Goal: Information Seeking & Learning: Learn about a topic

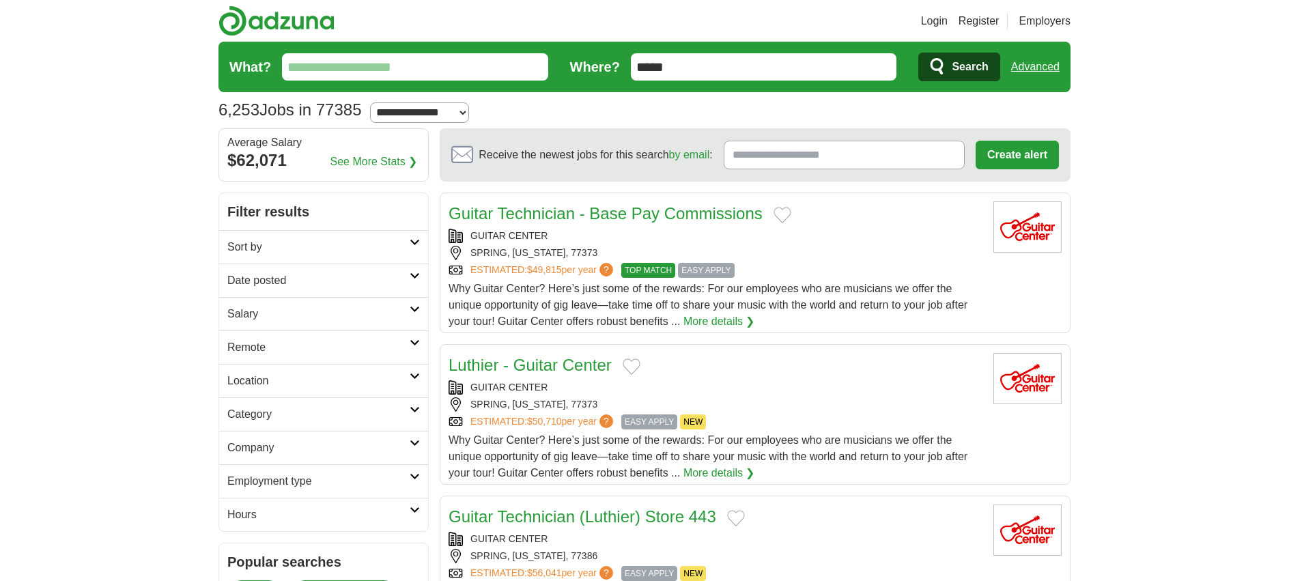
click at [413, 313] on link "Salary" at bounding box center [323, 313] width 209 height 33
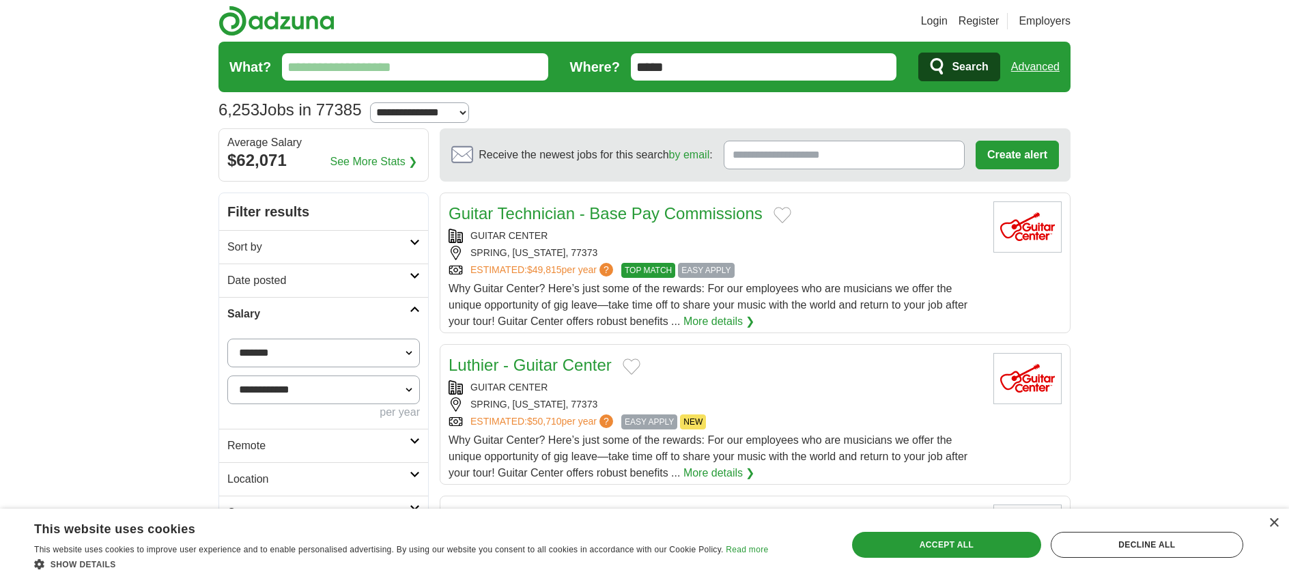
click at [290, 354] on select "**********" at bounding box center [323, 353] width 193 height 29
select select "******"
click at [227, 339] on select "**********" at bounding box center [323, 353] width 193 height 29
click at [378, 444] on button "Apply" at bounding box center [388, 446] width 64 height 29
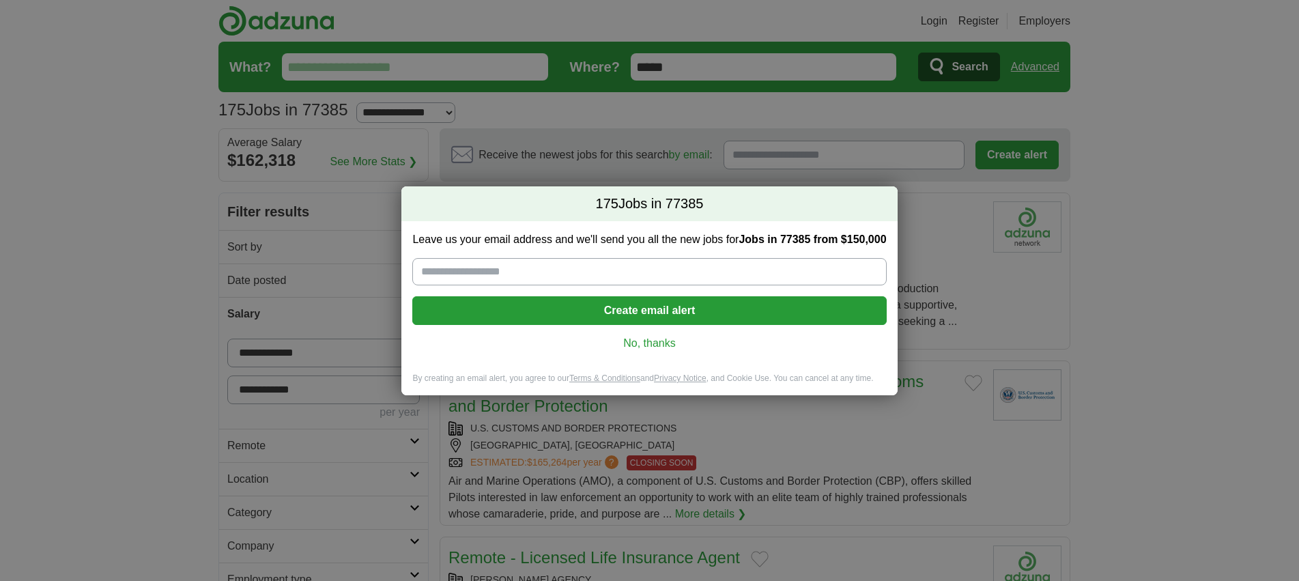
click at [656, 346] on link "No, thanks" at bounding box center [649, 343] width 452 height 15
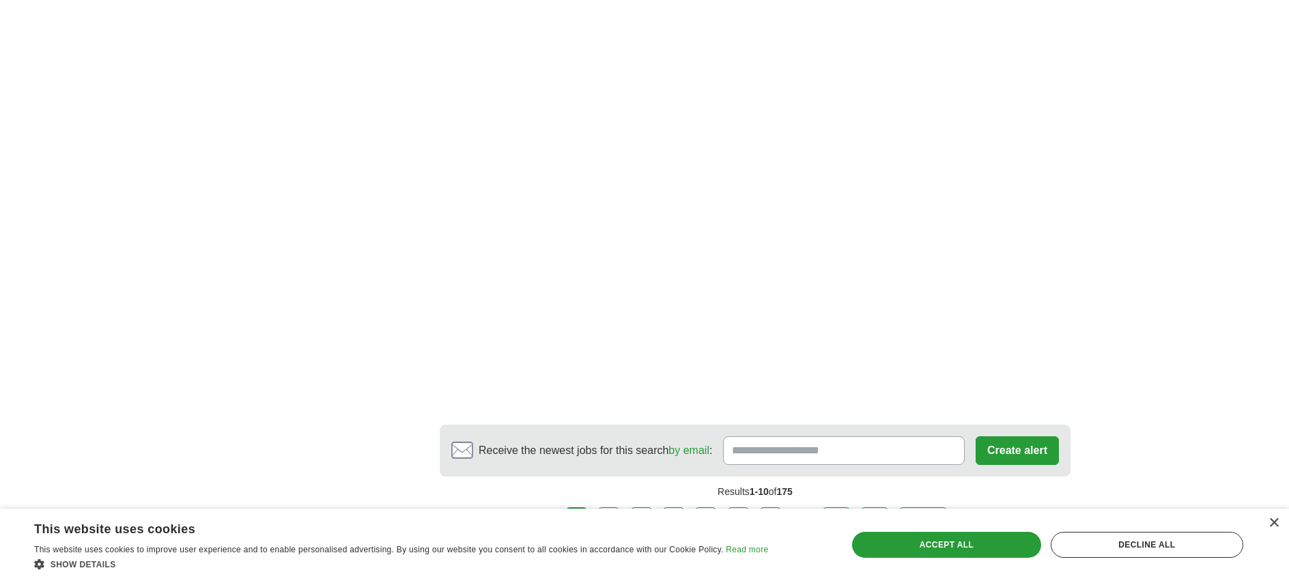
scroll to position [2482, 0]
click at [617, 504] on link "2" at bounding box center [609, 518] width 24 height 29
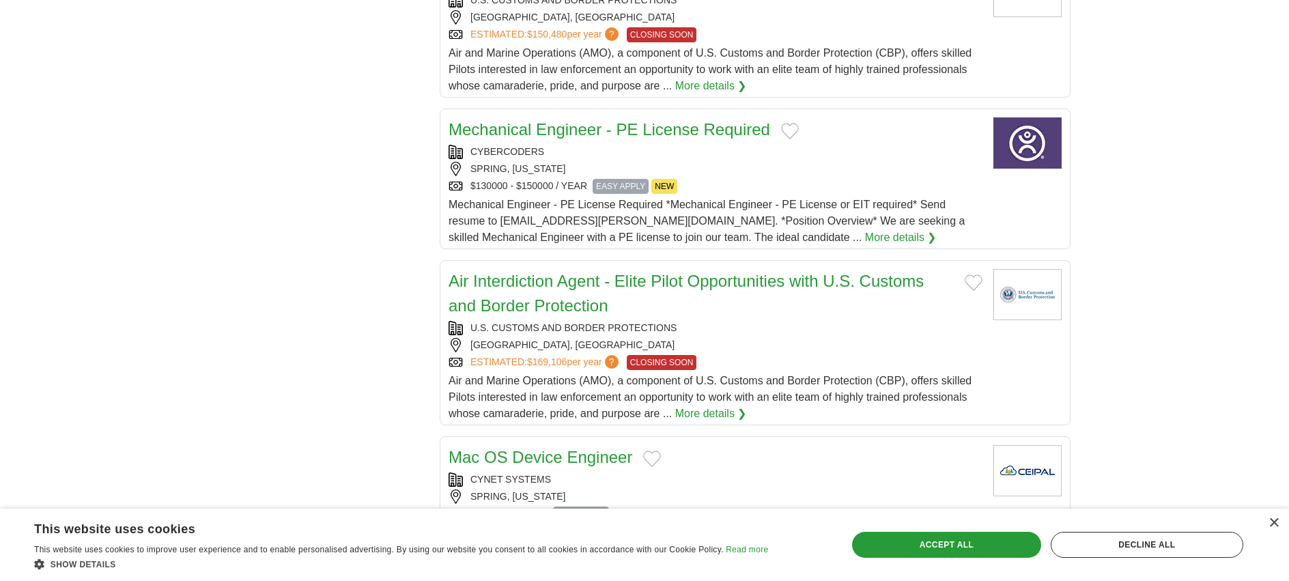
scroll to position [1489, 0]
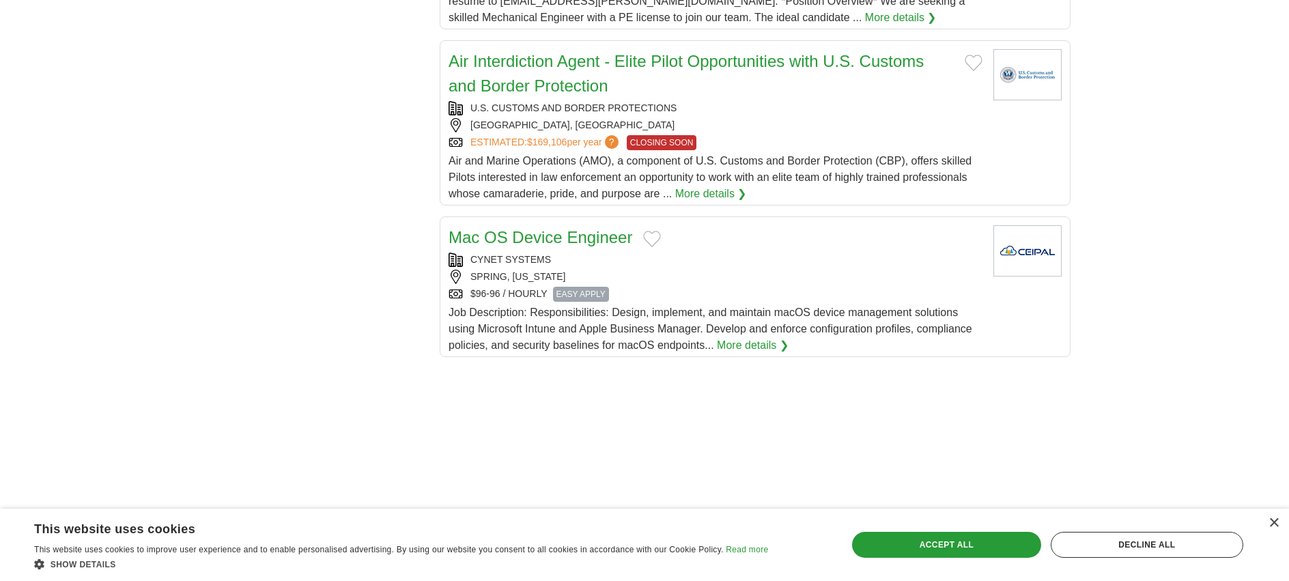
click at [749, 288] on div "$96-96 / HOURLY EASY APPLY" at bounding box center [716, 294] width 534 height 15
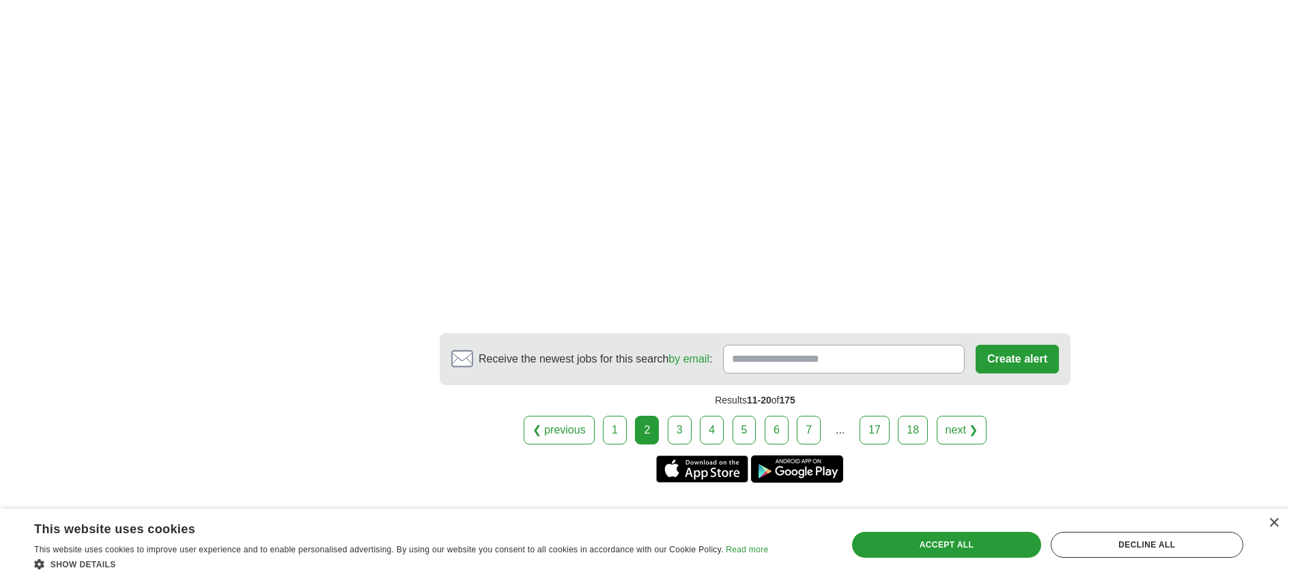
scroll to position [2319, 0]
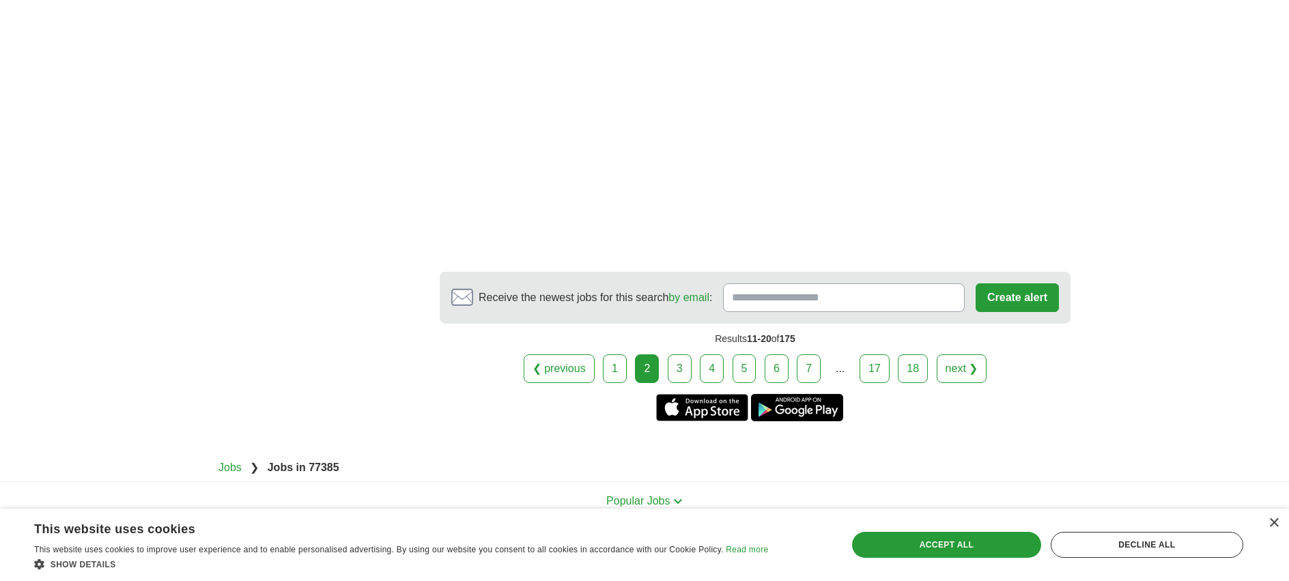
click at [681, 369] on link "3" at bounding box center [680, 368] width 24 height 29
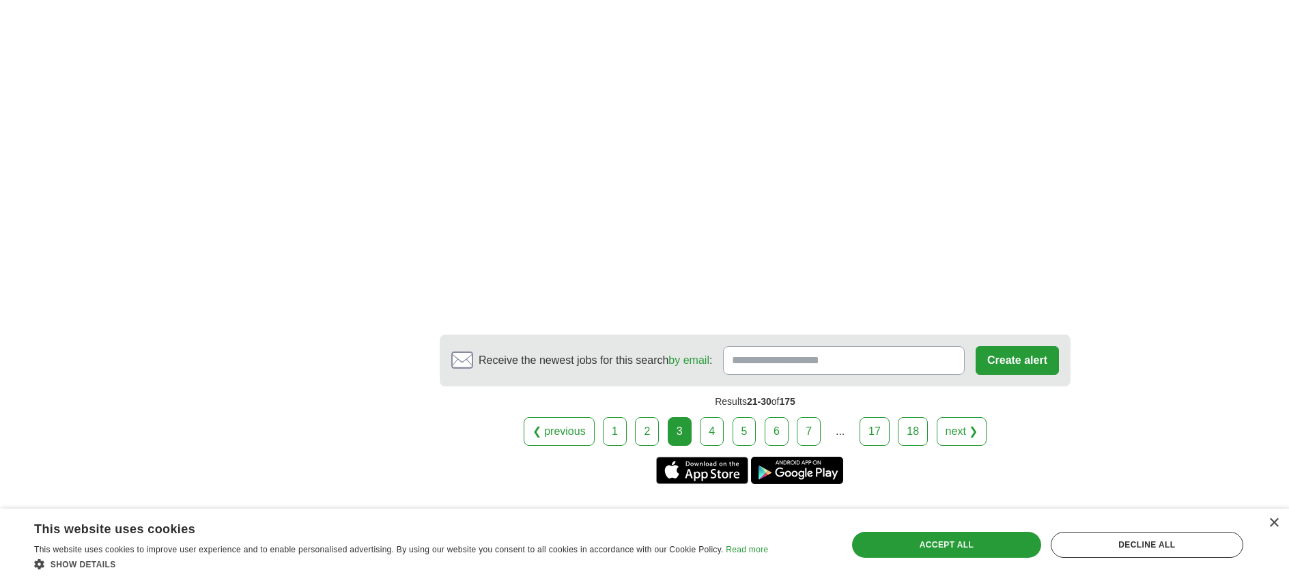
scroll to position [2370, 0]
click at [713, 415] on link "4" at bounding box center [712, 429] width 24 height 29
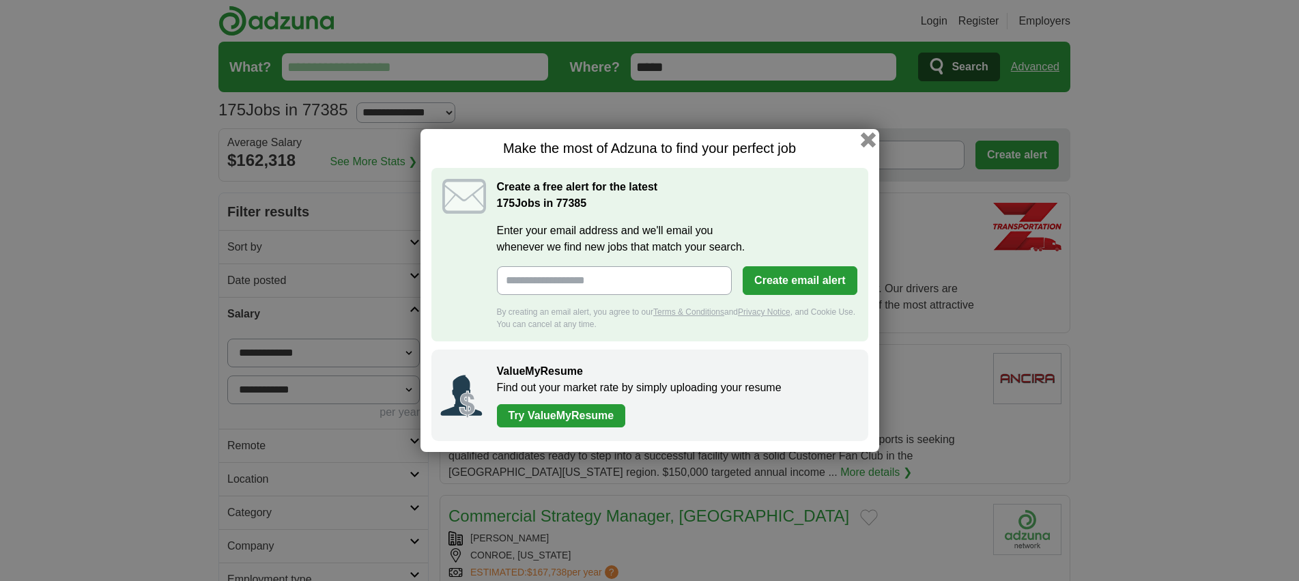
click at [866, 142] on button "button" at bounding box center [867, 139] width 15 height 15
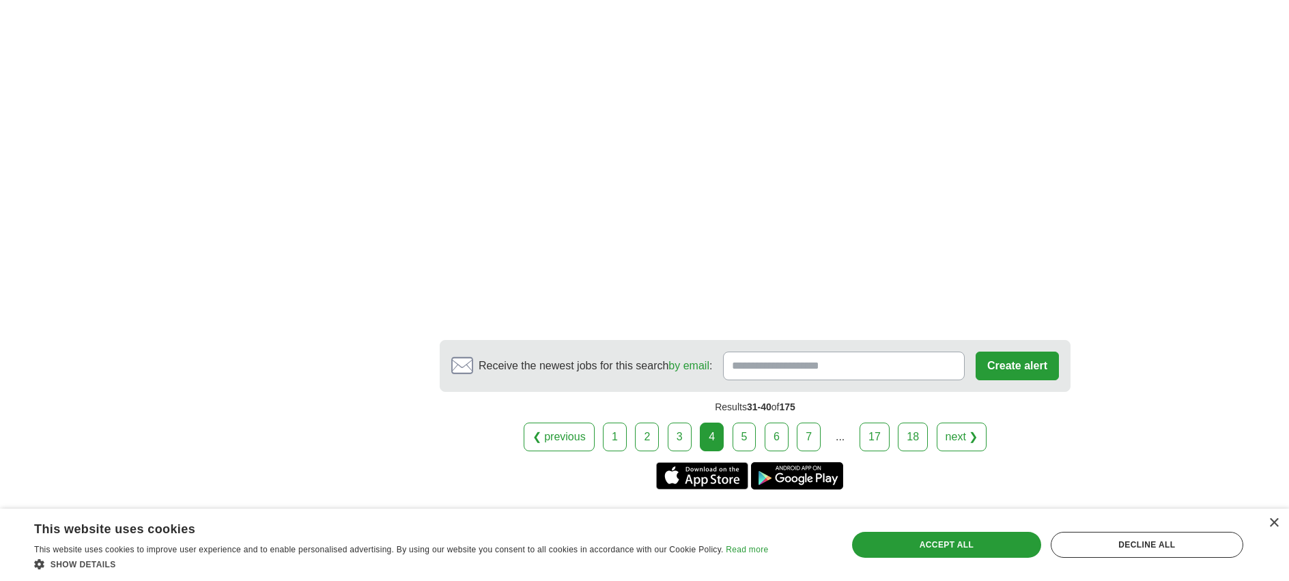
scroll to position [2321, 0]
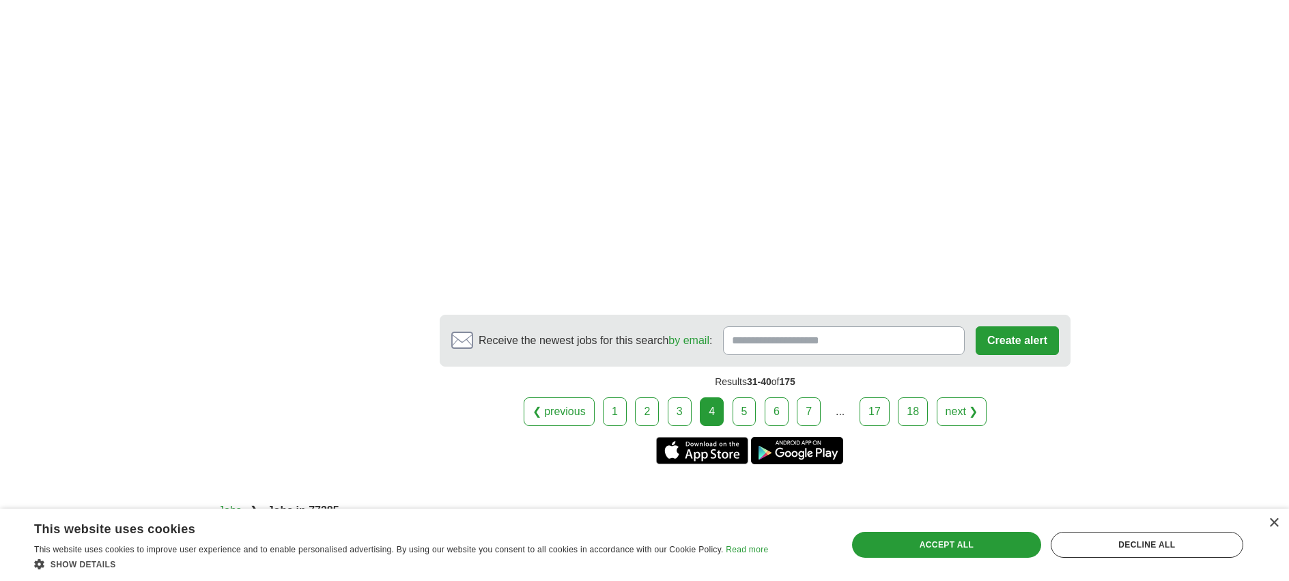
click at [735, 397] on link "5" at bounding box center [745, 411] width 24 height 29
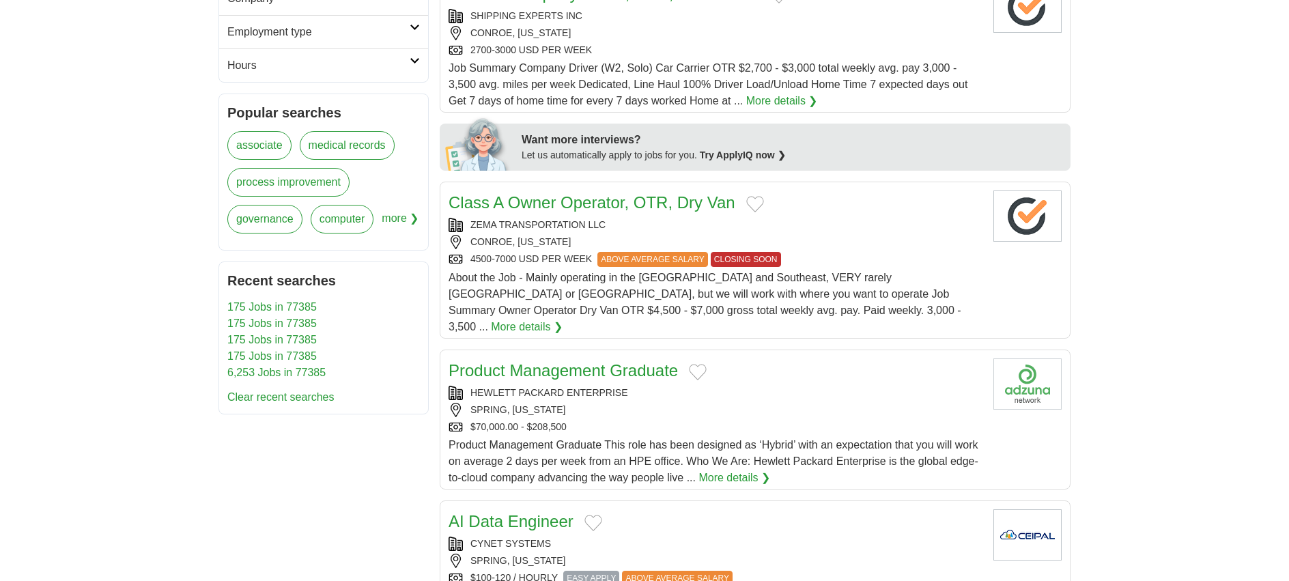
scroll to position [727, 0]
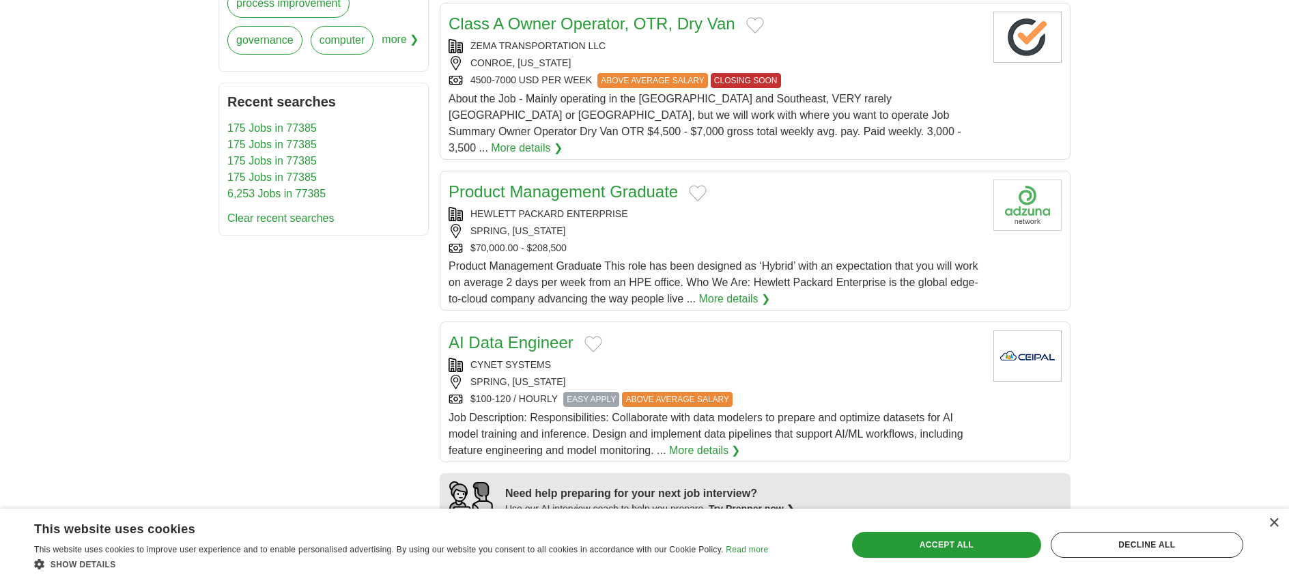
click at [621, 266] on span "Product Management Graduate This role has been designed as ‘Hybrid’ with an exp…" at bounding box center [714, 282] width 530 height 44
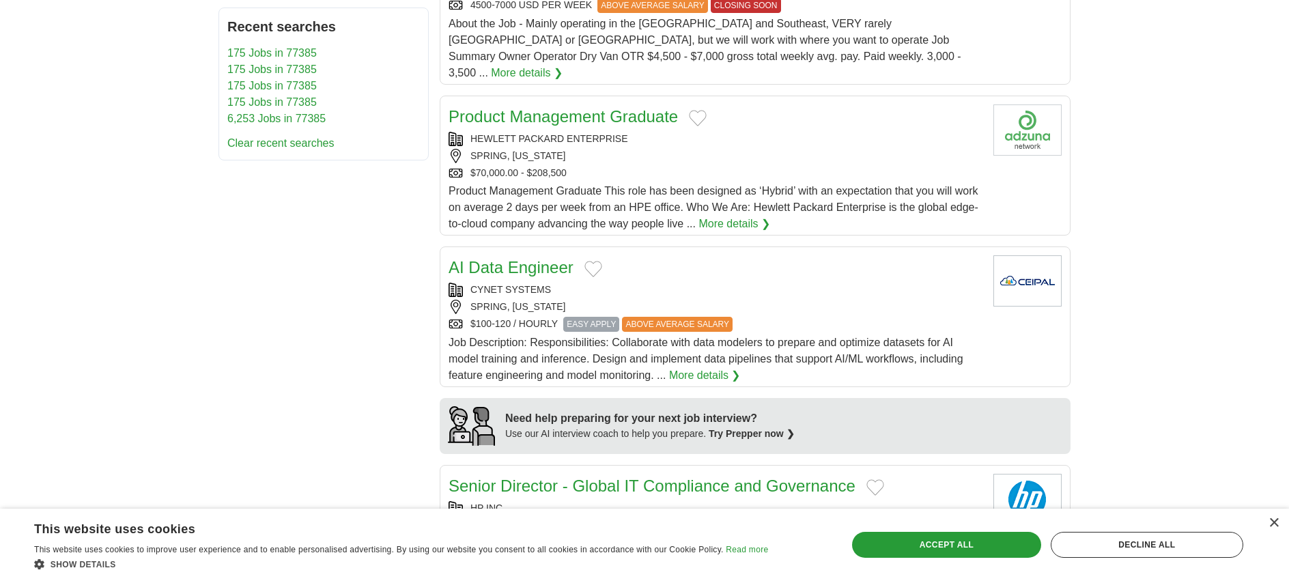
scroll to position [806, 0]
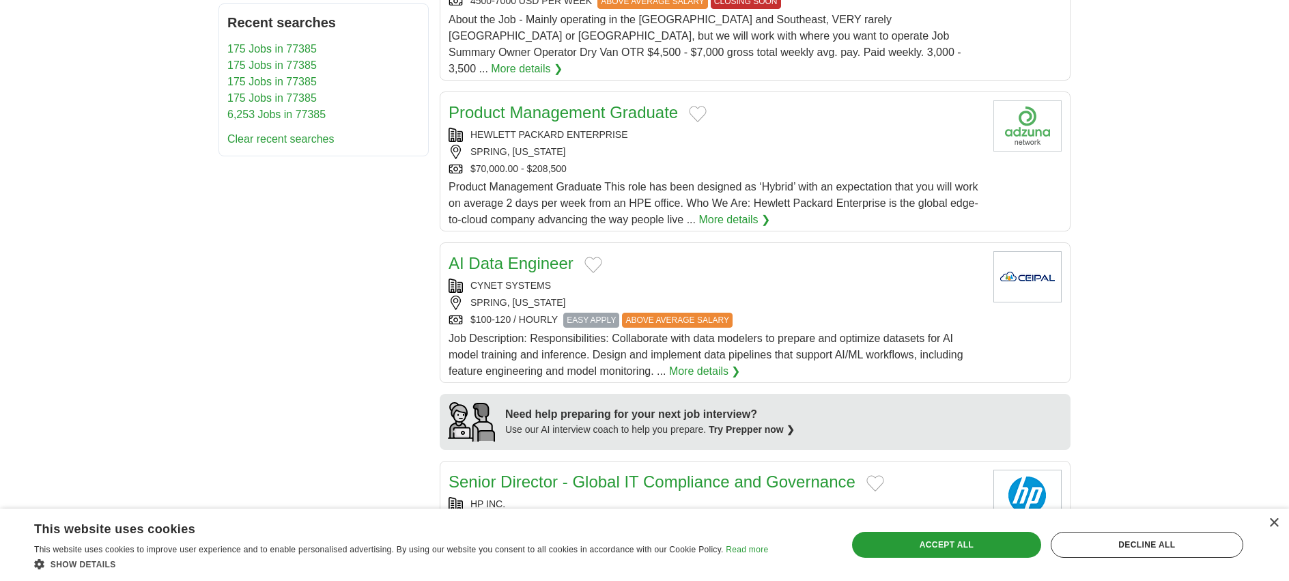
click at [737, 342] on span "Job Description: Responsibilities: Collaborate with data modelers to prepare an…" at bounding box center [706, 355] width 515 height 44
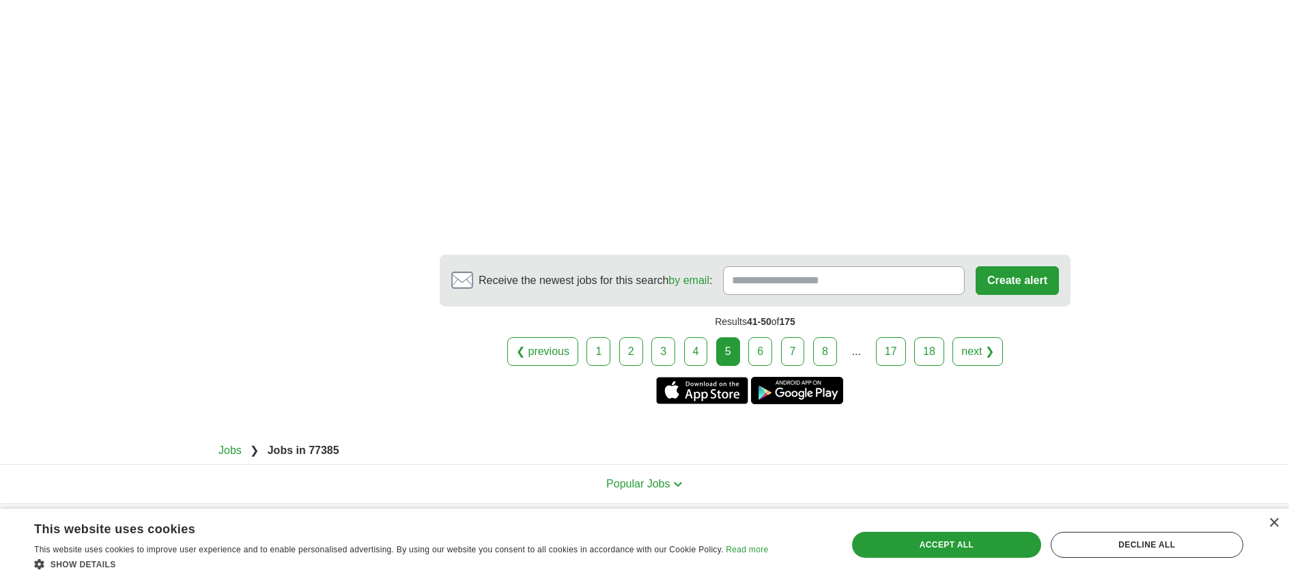
scroll to position [2391, 0]
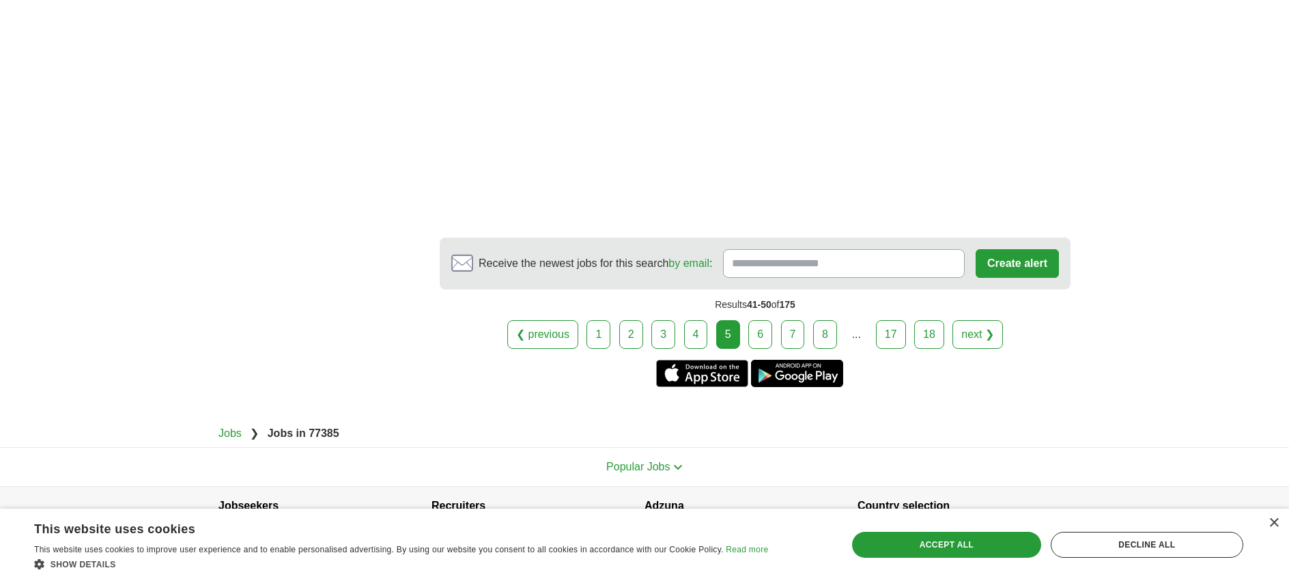
click at [765, 320] on link "6" at bounding box center [760, 334] width 24 height 29
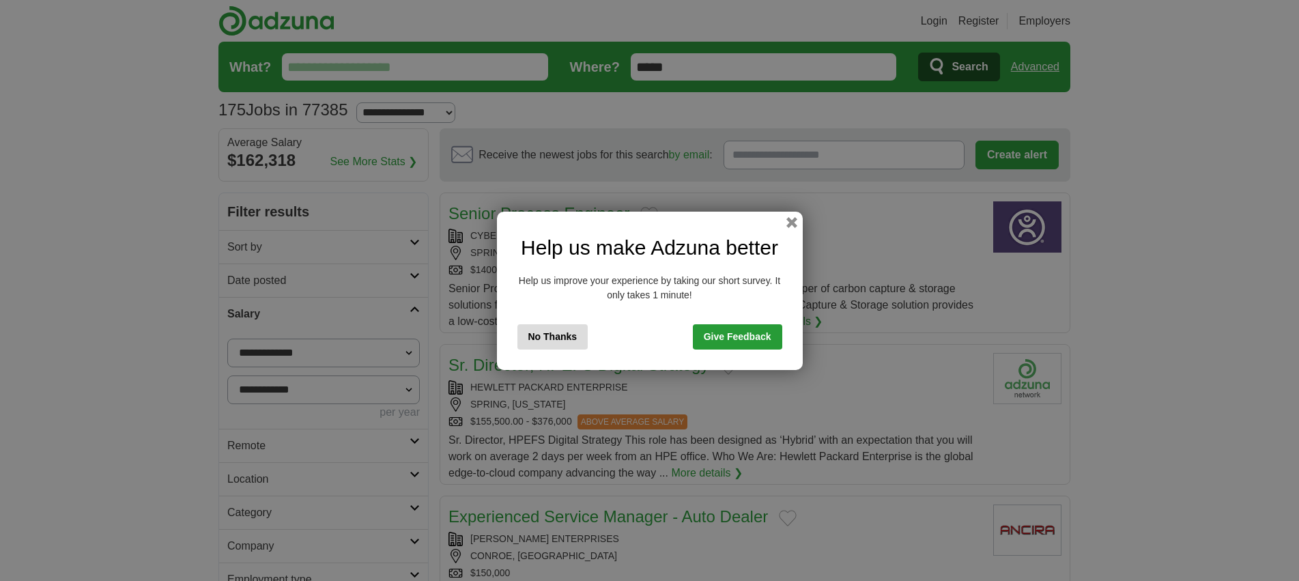
click at [563, 337] on button "No Thanks" at bounding box center [553, 336] width 71 height 25
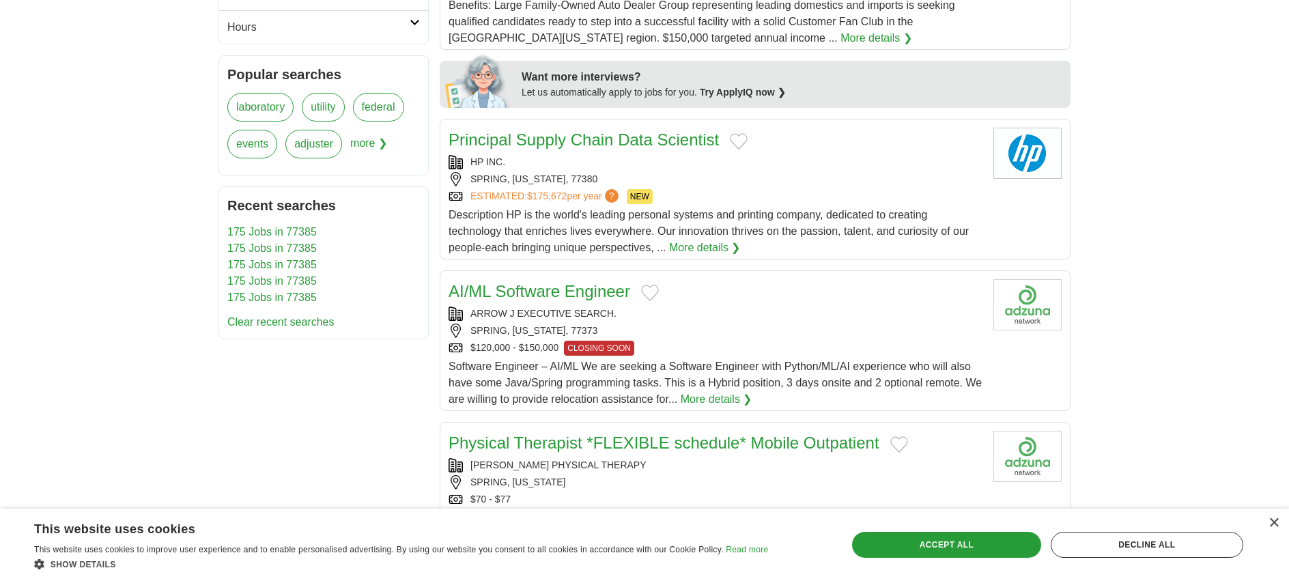
scroll to position [587, 0]
click at [536, 383] on span "Software Engineer – AI/ML We are seeking a Software Engineer with Python/ML/AI …" at bounding box center [715, 381] width 533 height 44
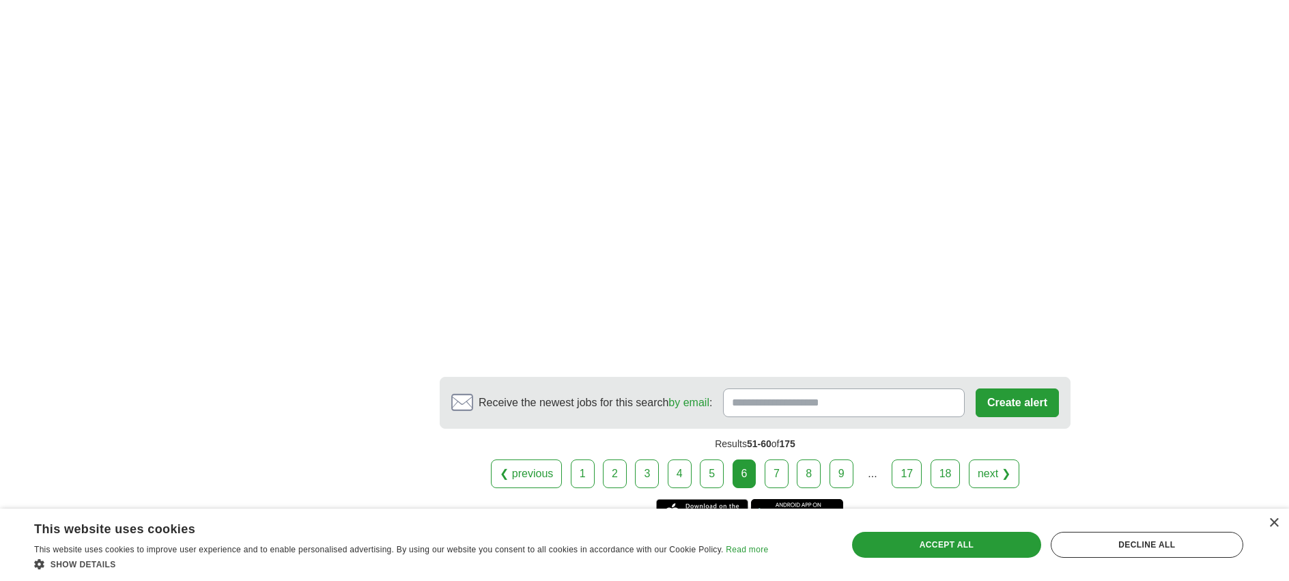
scroll to position [2132, 0]
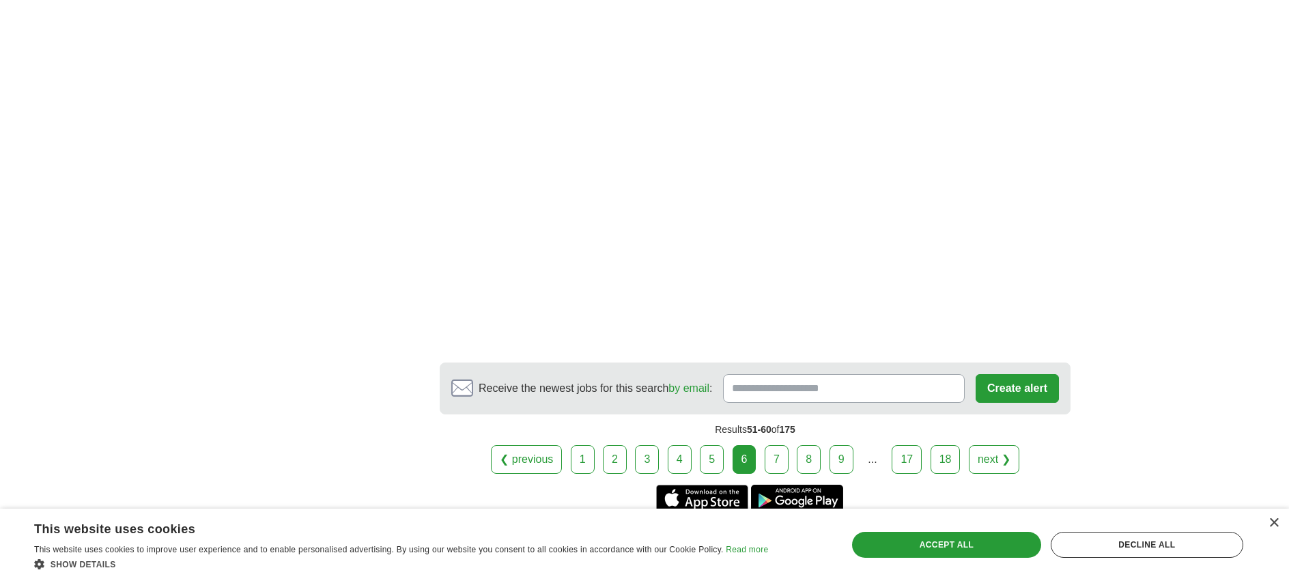
click at [778, 460] on link "7" at bounding box center [777, 459] width 24 height 29
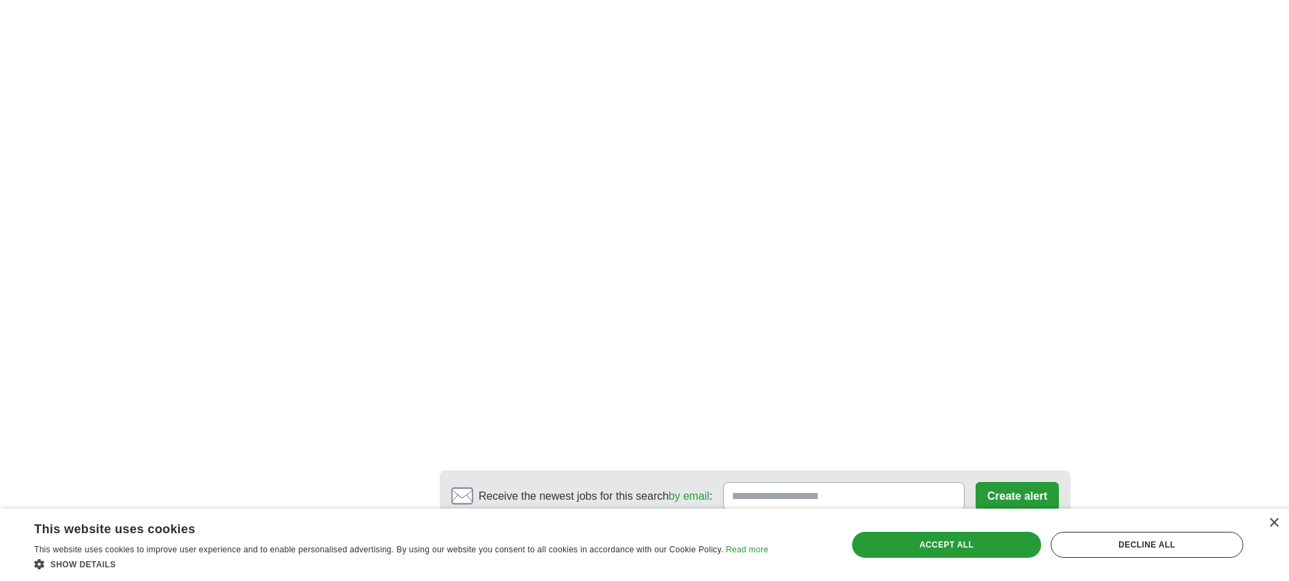
scroll to position [2333, 0]
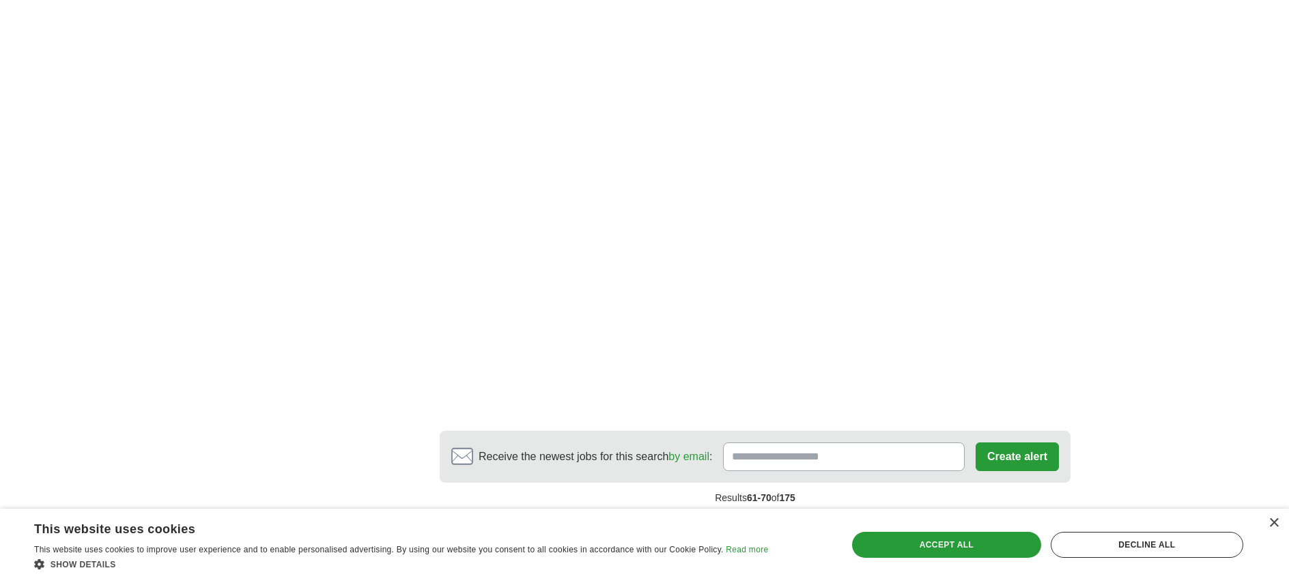
click at [804, 514] on link "8" at bounding box center [804, 528] width 24 height 29
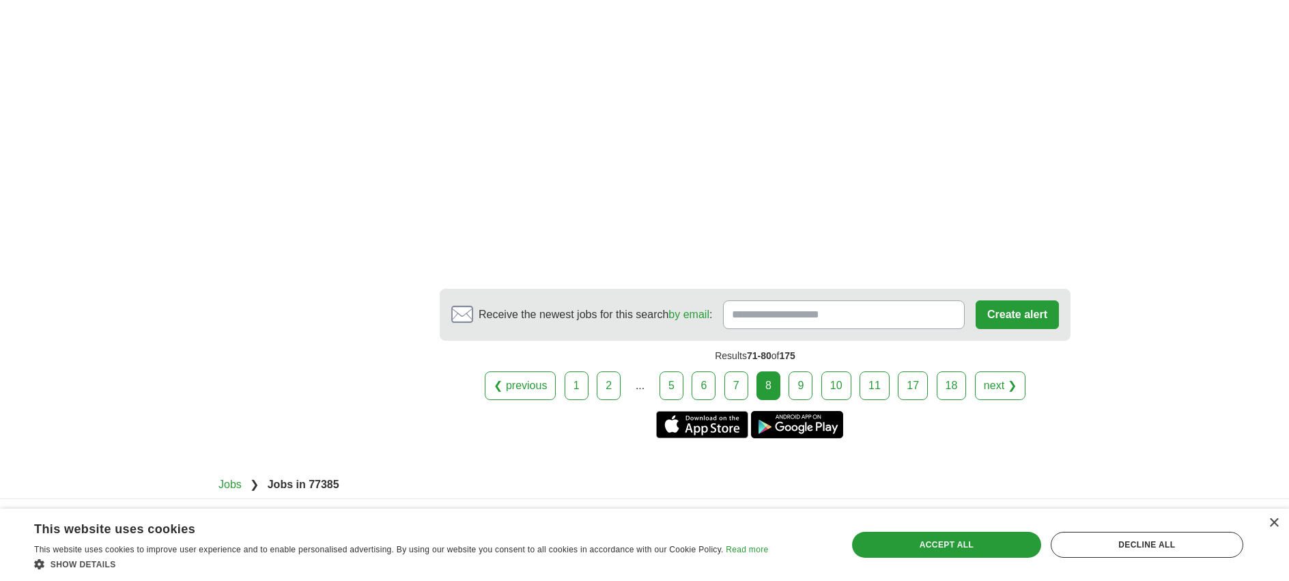
scroll to position [2008, 0]
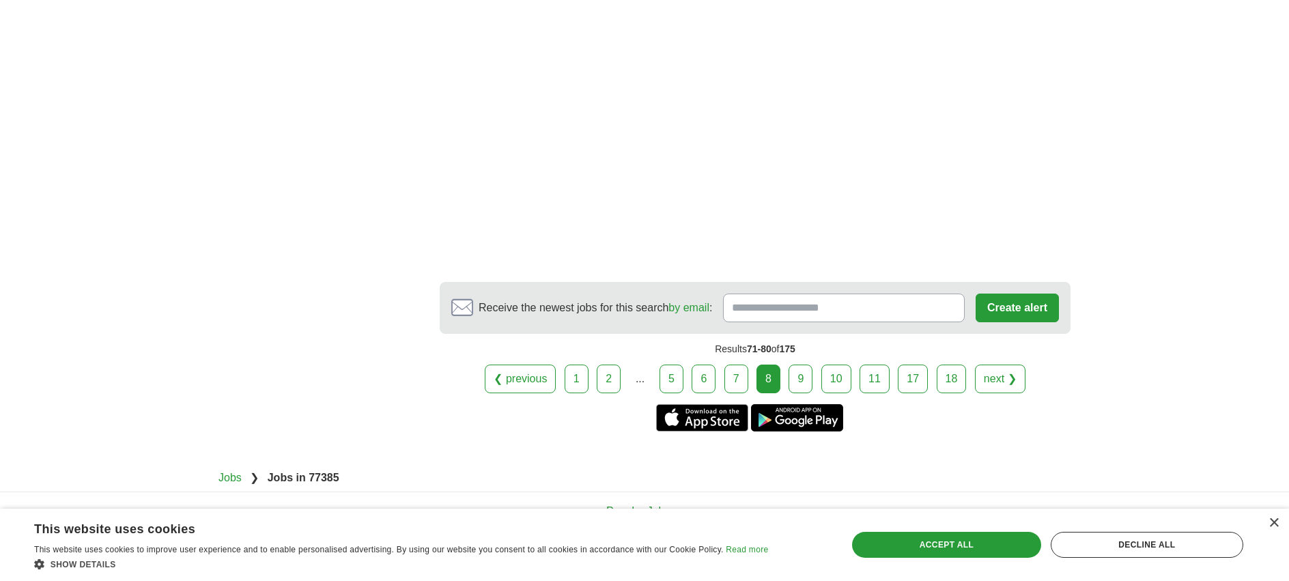
click at [797, 365] on link "9" at bounding box center [801, 379] width 24 height 29
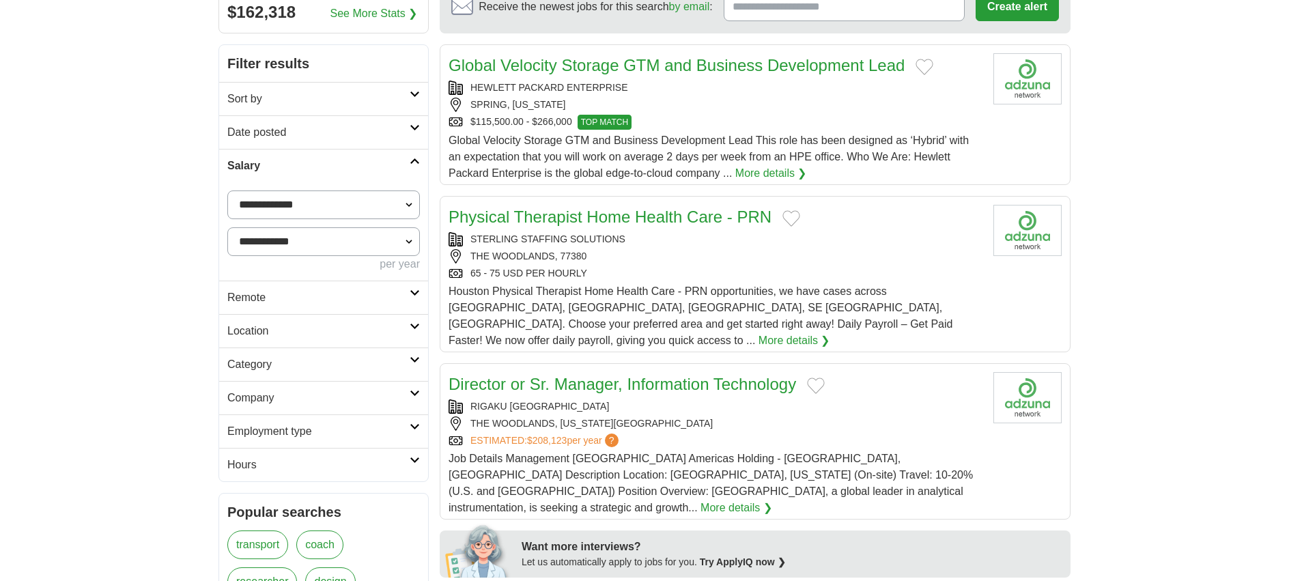
scroll to position [219, 0]
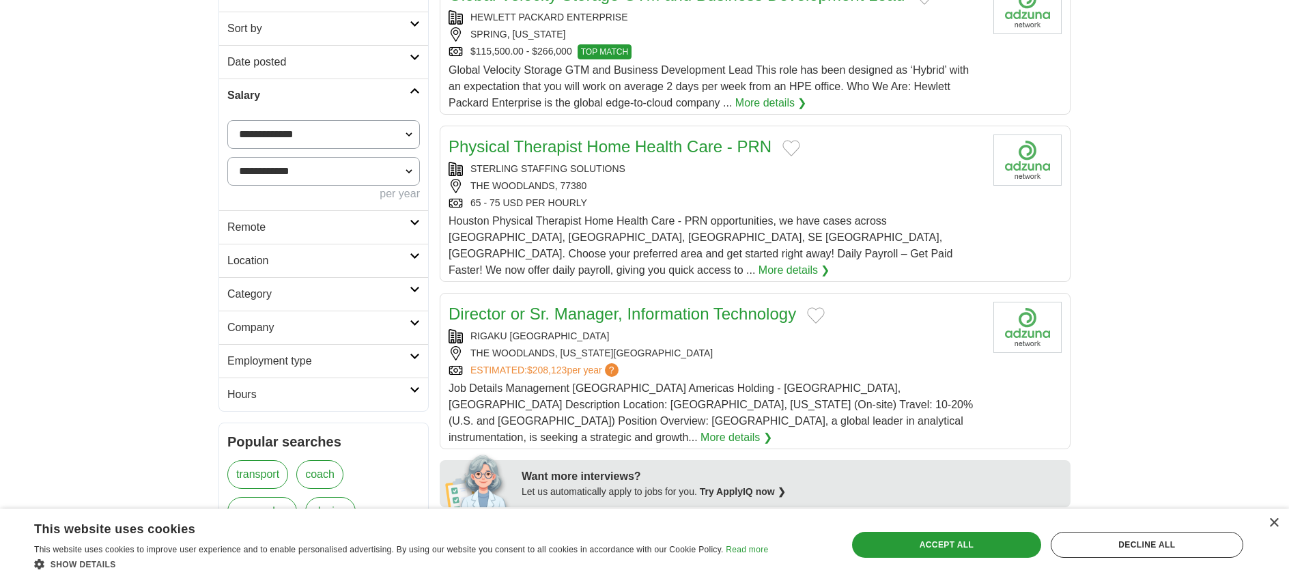
click at [679, 345] on div "RIGAKU AMERICAS THE WOODLANDS, TEXAS, 77381 ESTIMATED: $208,123 per year ?" at bounding box center [716, 353] width 534 height 48
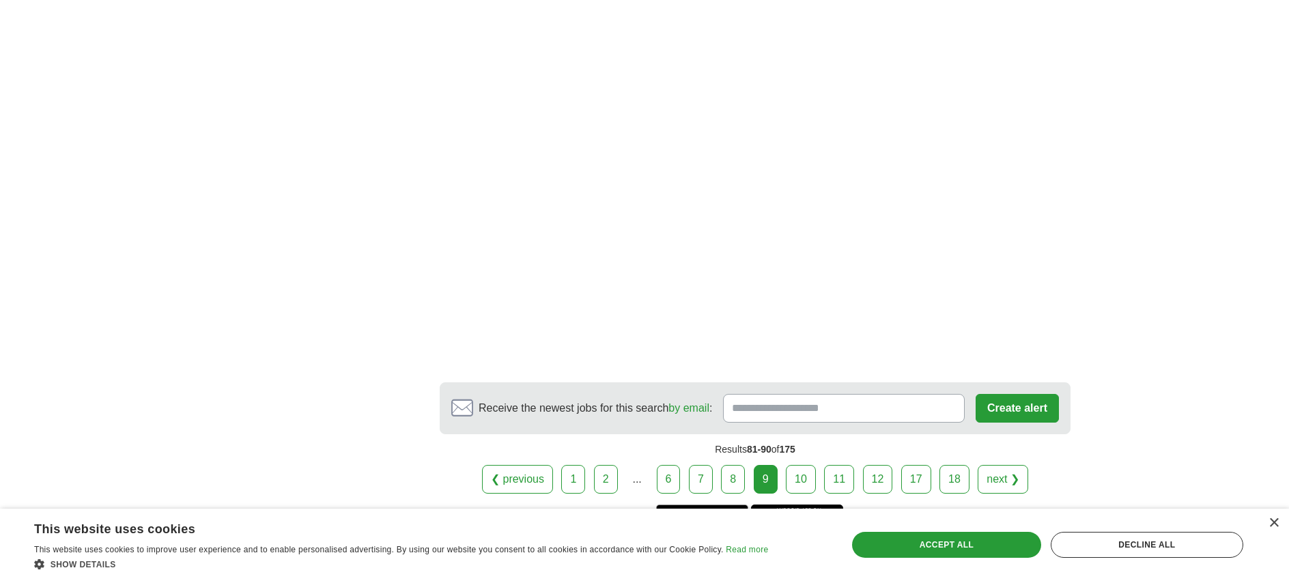
scroll to position [1975, 0]
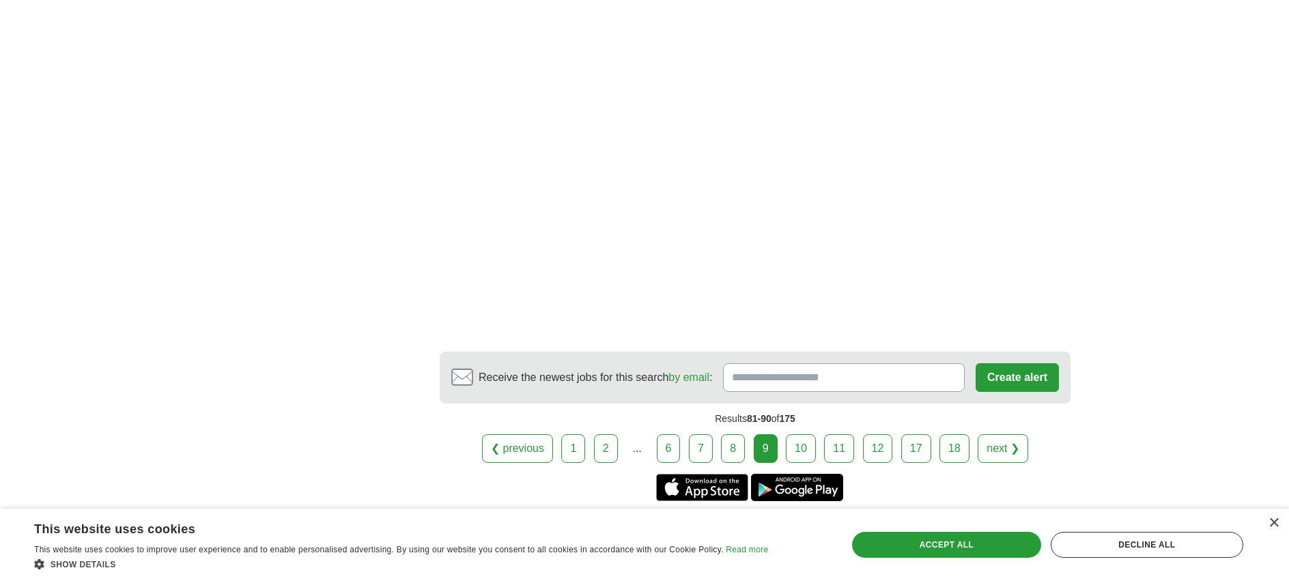
click at [797, 434] on link "10" at bounding box center [801, 448] width 30 height 29
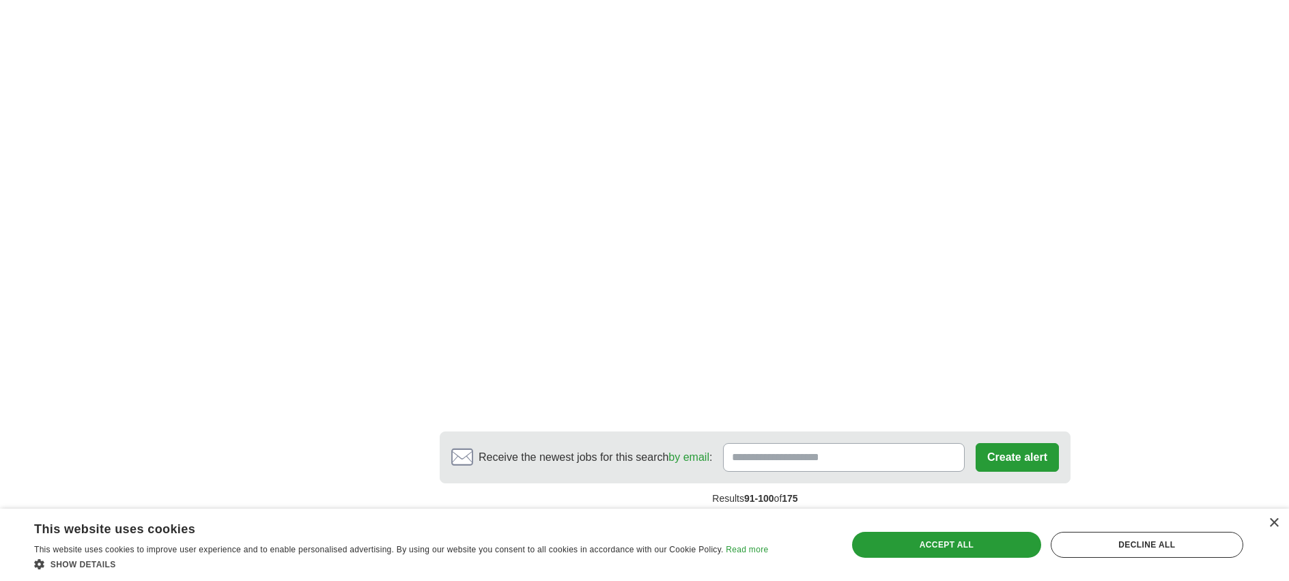
scroll to position [2316, 0]
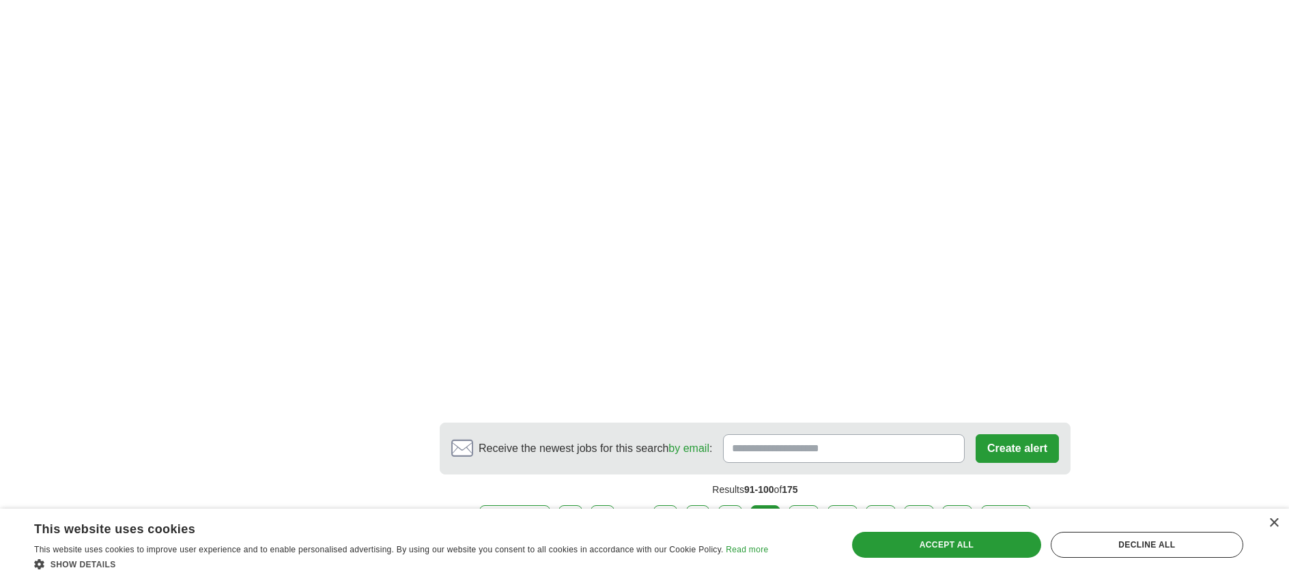
click at [813, 505] on link "11" at bounding box center [804, 519] width 30 height 29
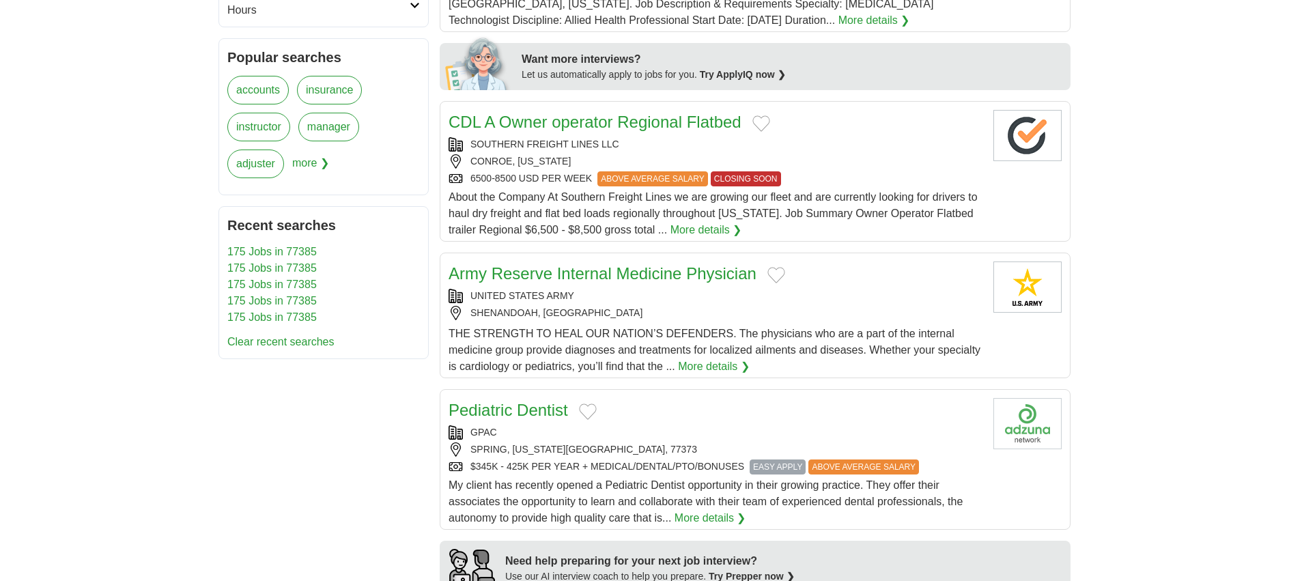
scroll to position [643, 0]
